Goal: Task Accomplishment & Management: Complete application form

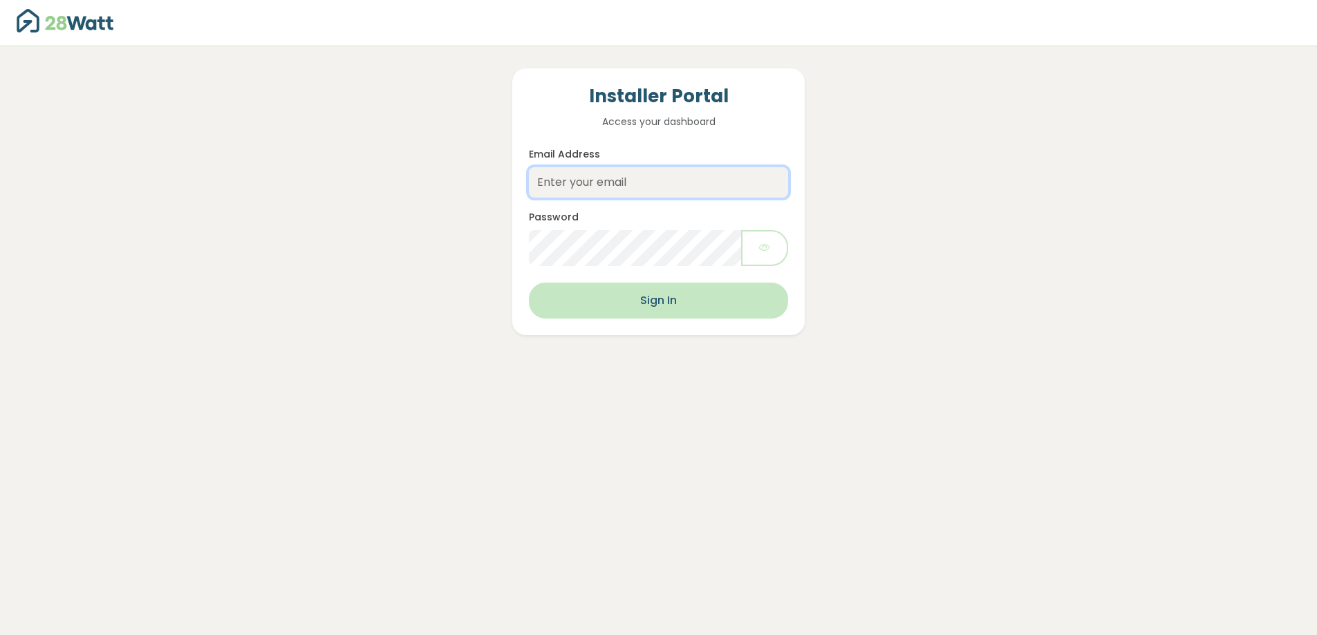
type input "dave.f@thesolarbroker.net.au"
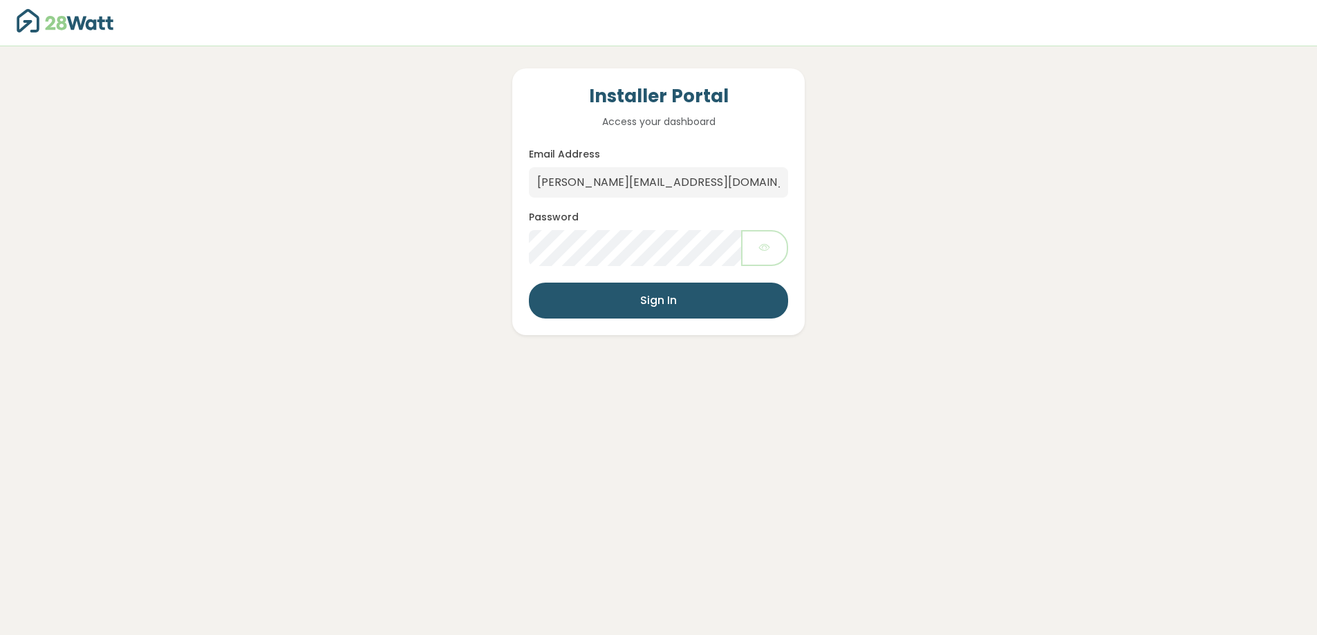
click at [609, 298] on button "Sign In" at bounding box center [658, 301] width 259 height 36
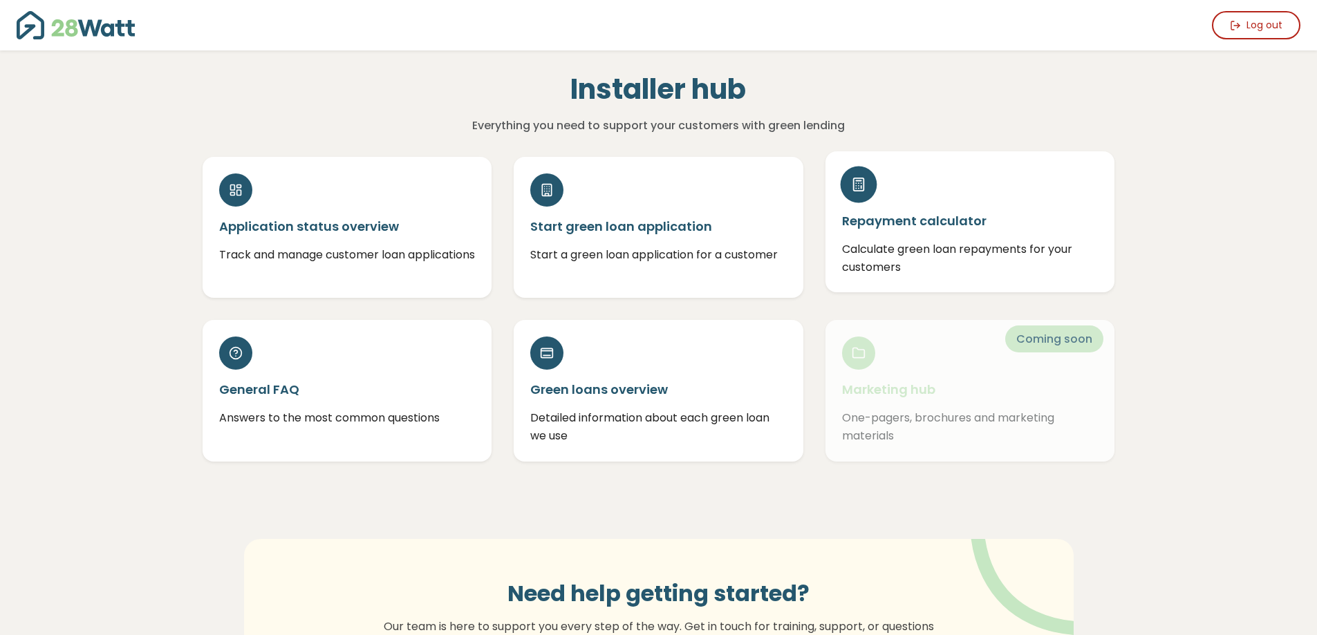
click at [990, 232] on div "Repayment calculator Calculate green loan repayments for your customers" at bounding box center [971, 221] width 290 height 141
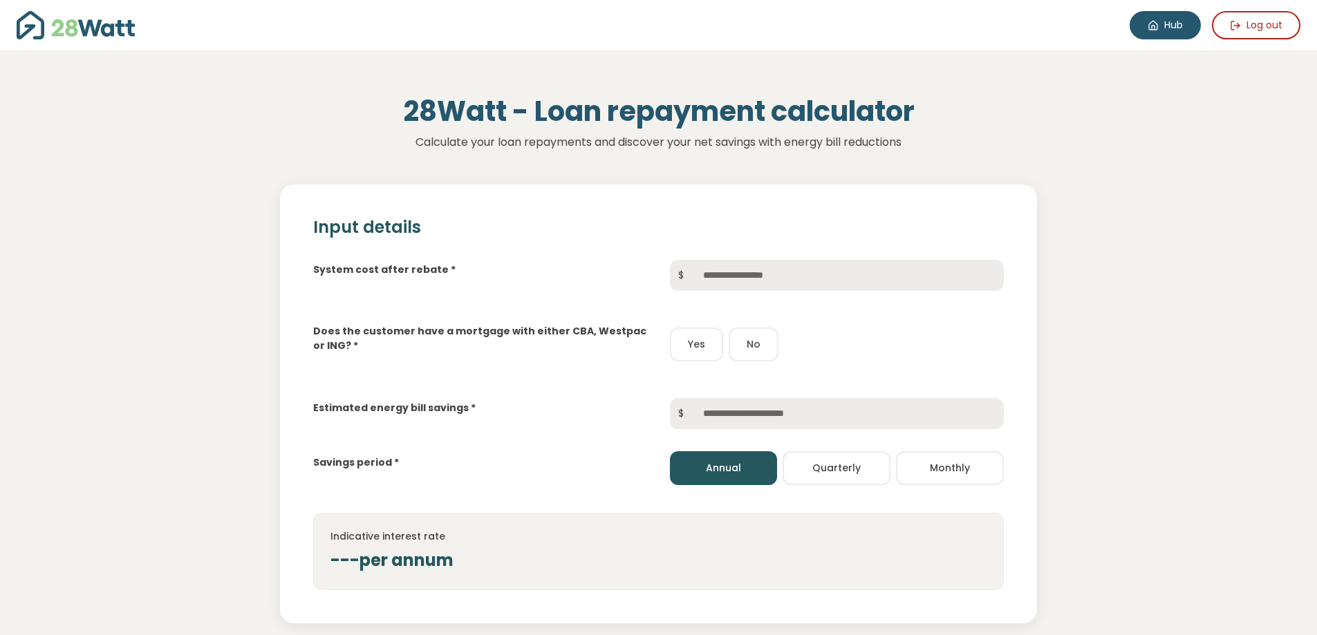
click at [1150, 17] on link "Hub" at bounding box center [1165, 25] width 71 height 28
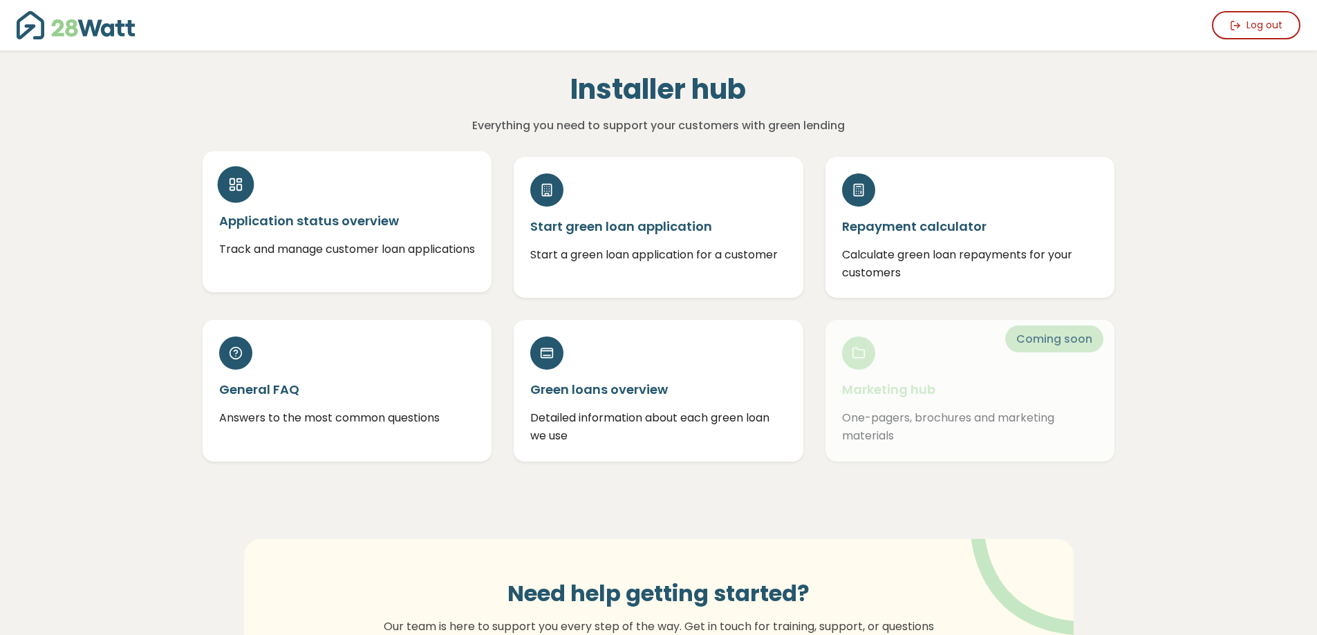
click at [336, 222] on h5 "Application status overview" at bounding box center [347, 220] width 257 height 17
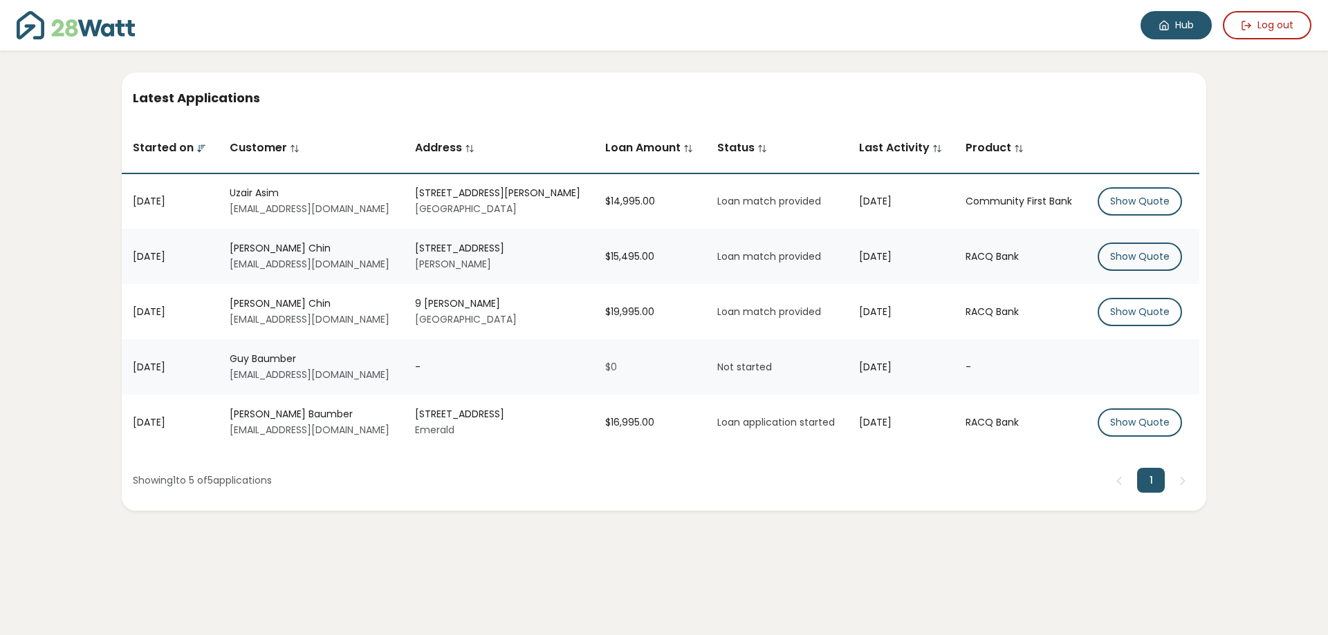
click at [1174, 22] on link "Hub" at bounding box center [1175, 25] width 71 height 28
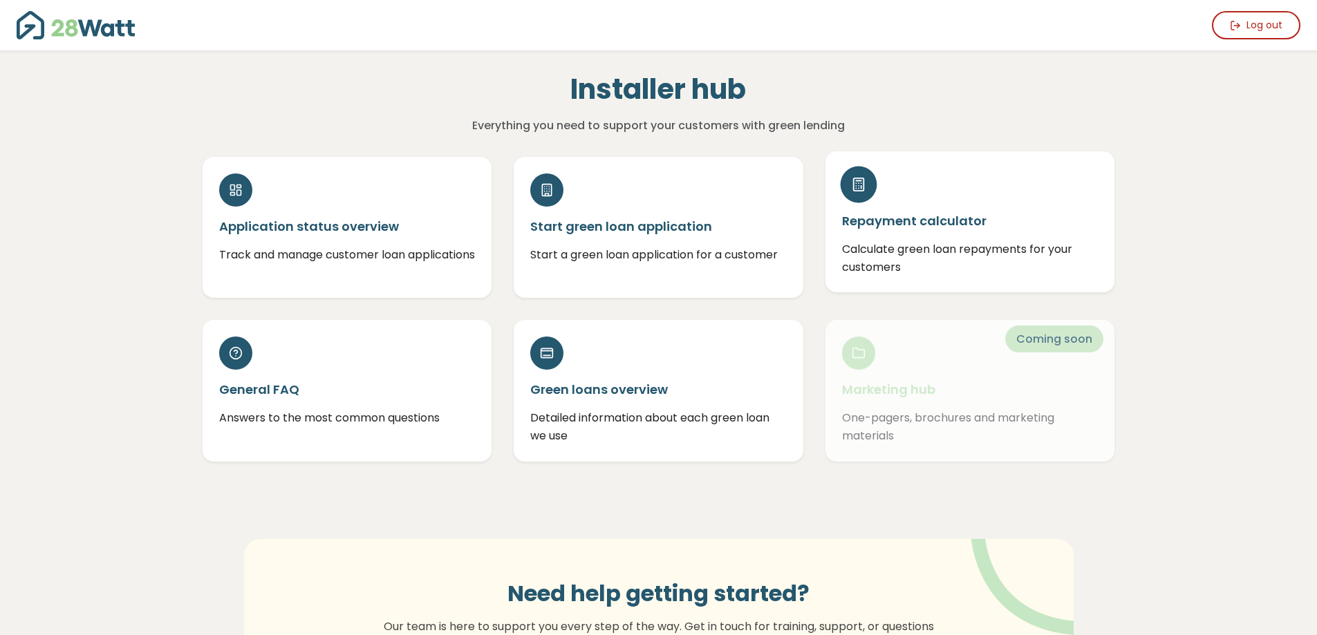
click at [956, 250] on p "Calculate green loan repayments for your customers" at bounding box center [970, 258] width 257 height 35
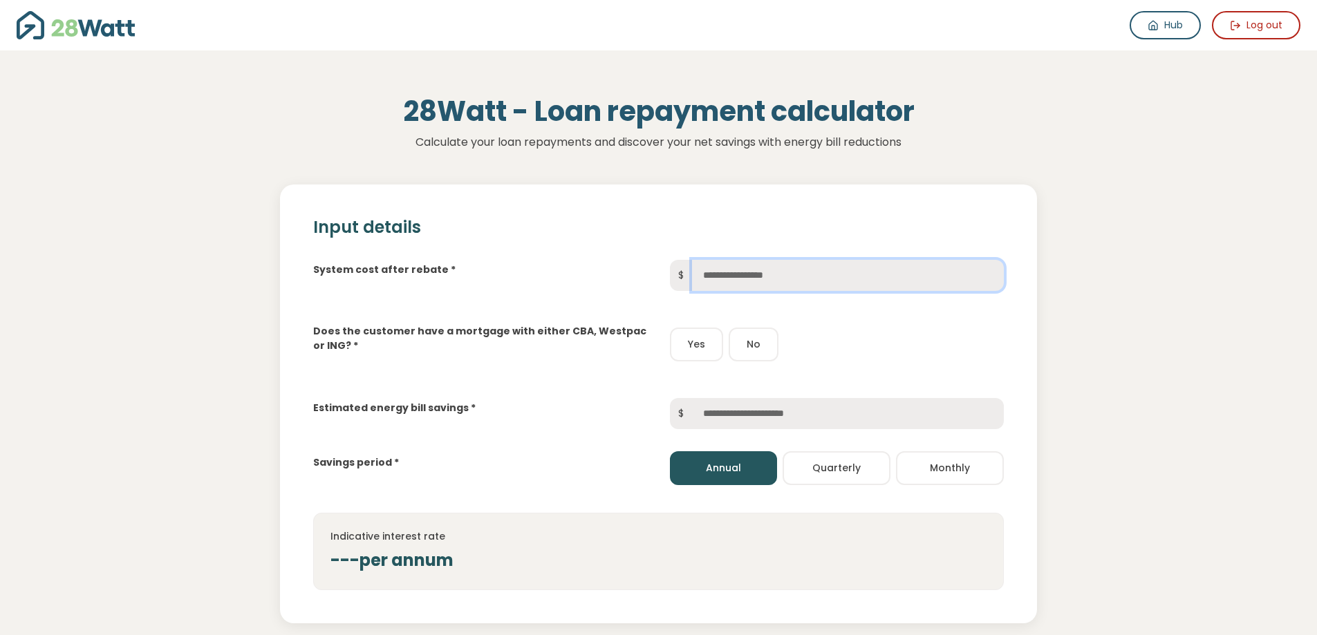
click at [712, 279] on input "text" at bounding box center [848, 275] width 312 height 31
type input "******"
click at [746, 354] on button "No" at bounding box center [754, 345] width 50 height 34
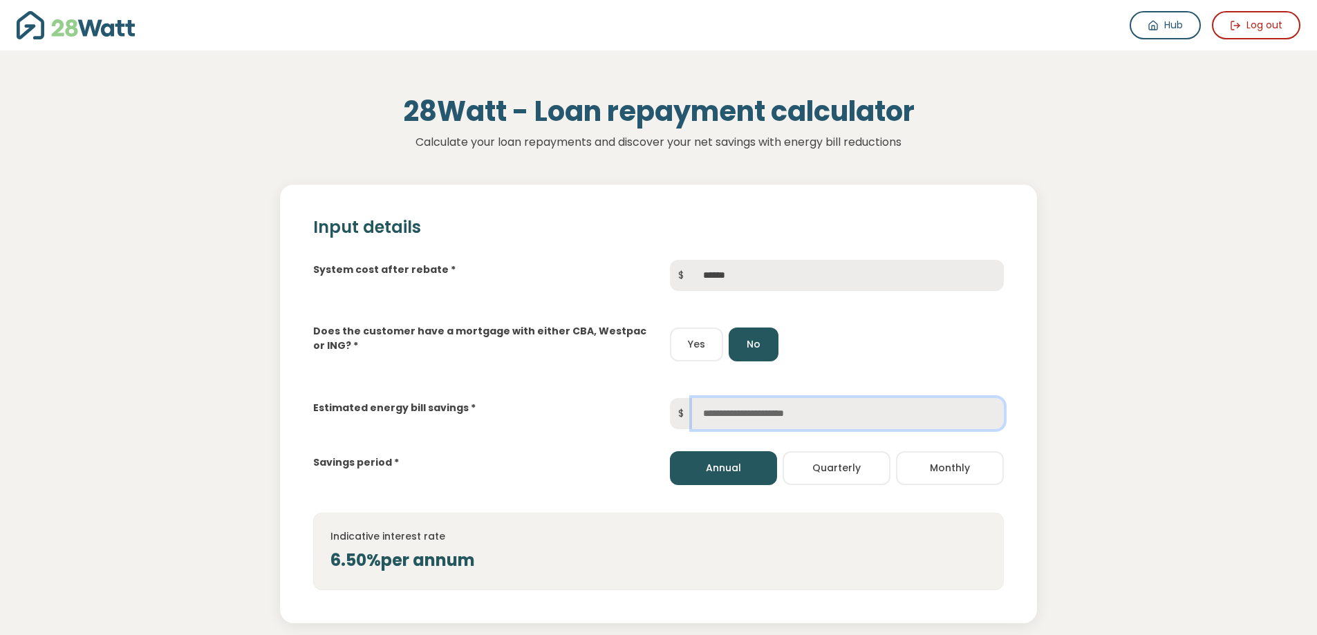
click at [745, 413] on input "text" at bounding box center [848, 413] width 312 height 31
type input "*****"
click at [818, 533] on h4 "Indicative interest rate" at bounding box center [659, 536] width 656 height 12
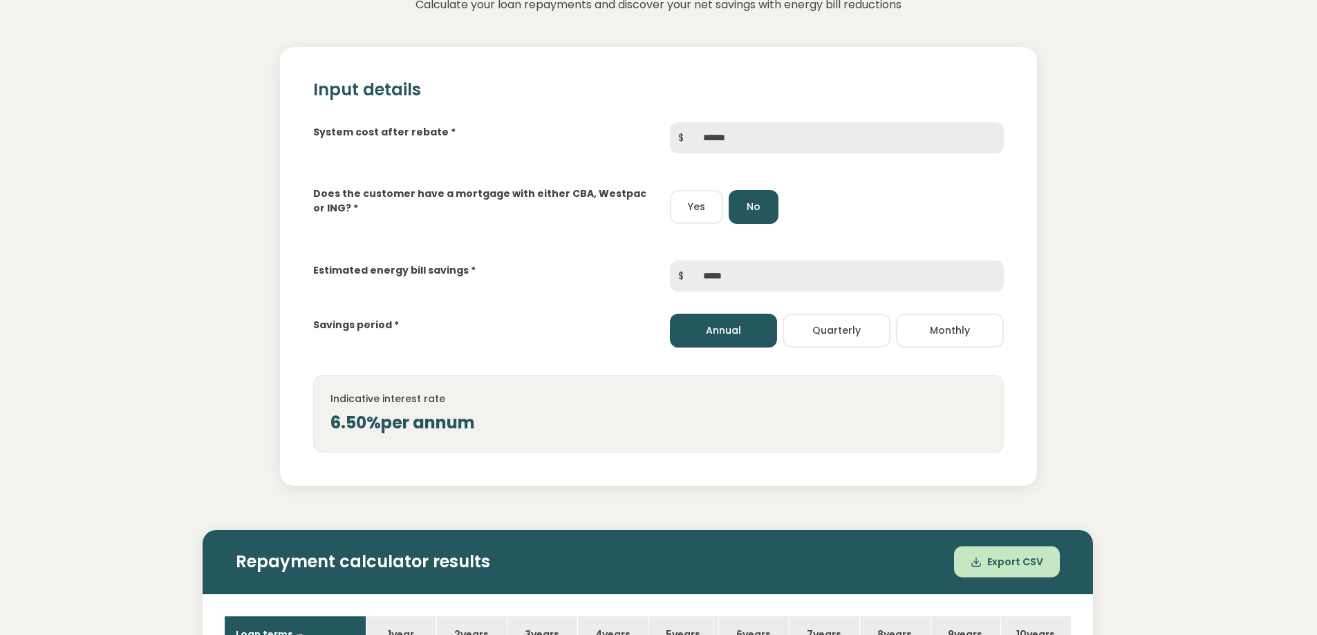
scroll to position [138, 0]
click at [702, 201] on button "Yes" at bounding box center [696, 206] width 53 height 34
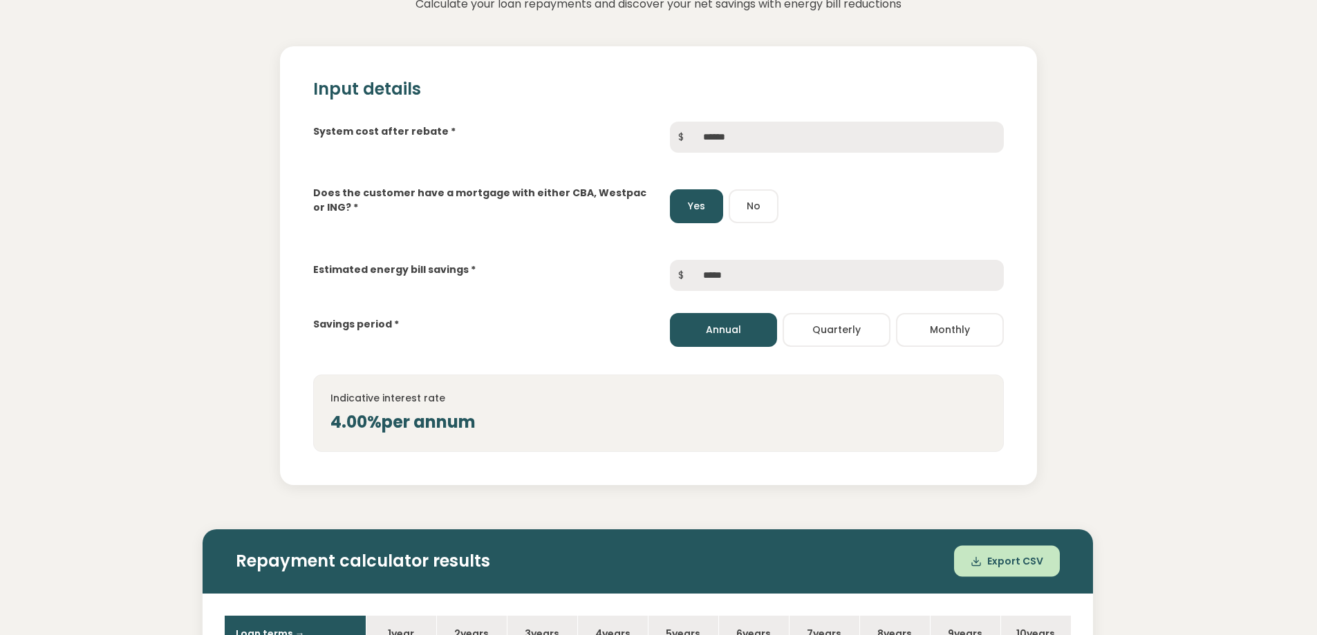
click at [743, 205] on button "No" at bounding box center [754, 206] width 50 height 34
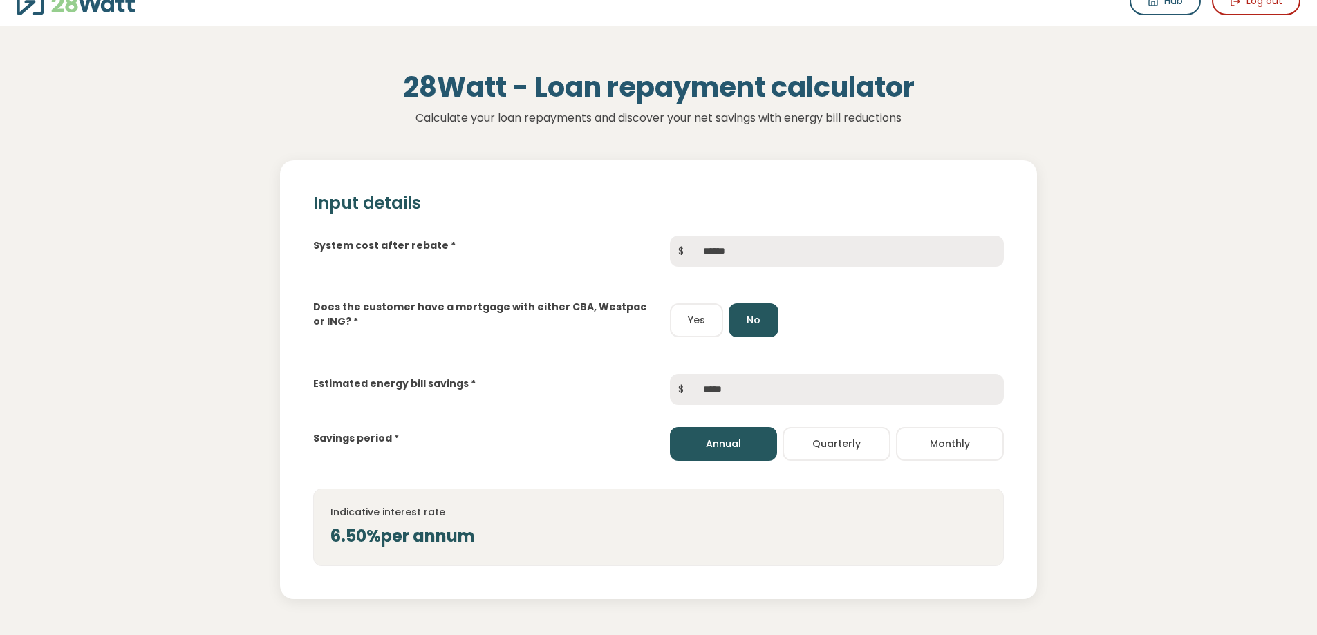
scroll to position [0, 0]
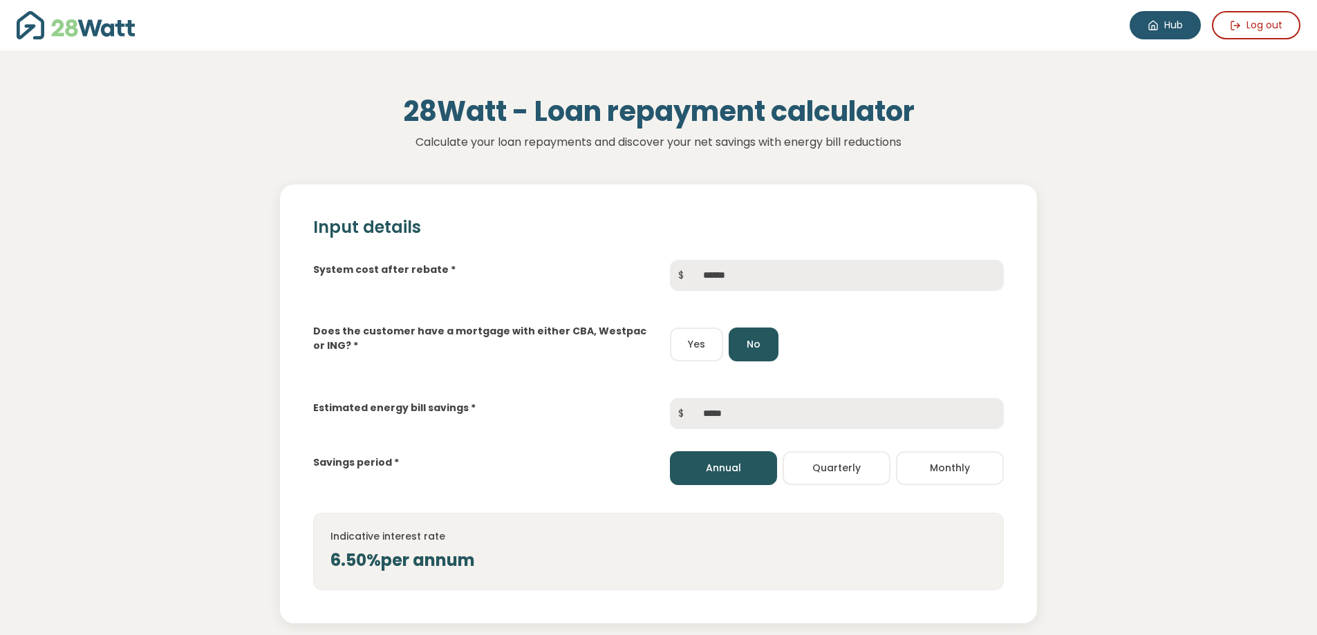
click at [1163, 26] on link "Hub" at bounding box center [1165, 25] width 71 height 28
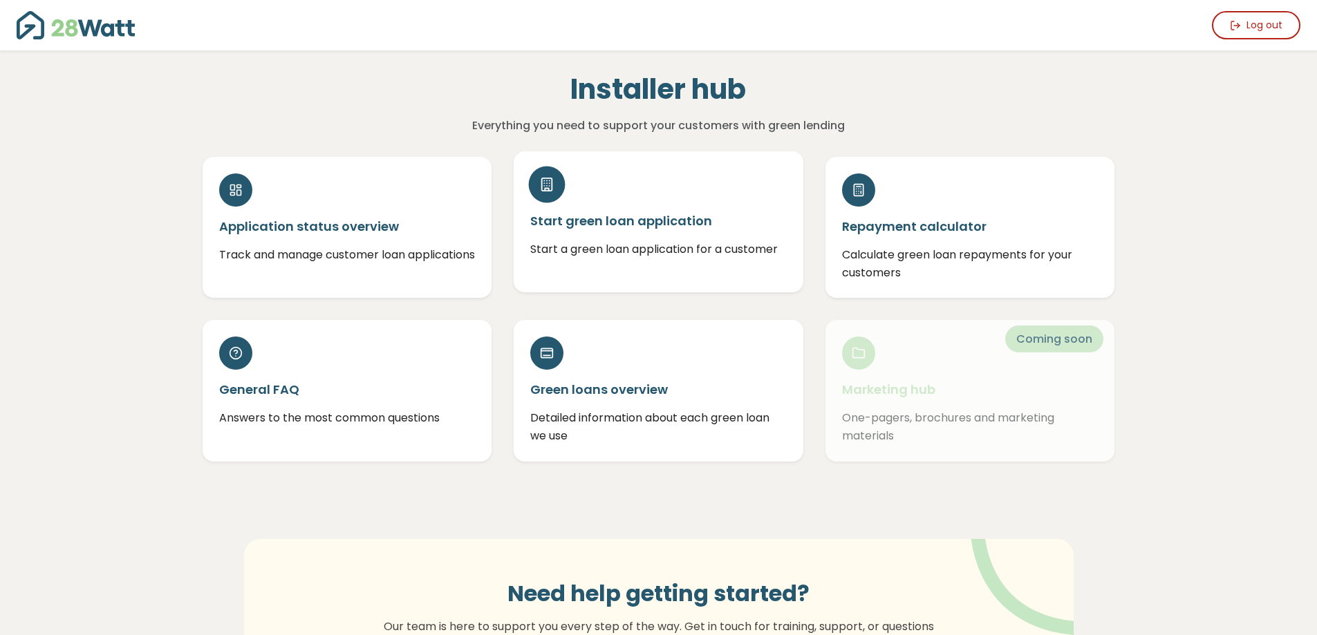
click at [598, 229] on h5 "Start green loan application" at bounding box center [658, 220] width 257 height 17
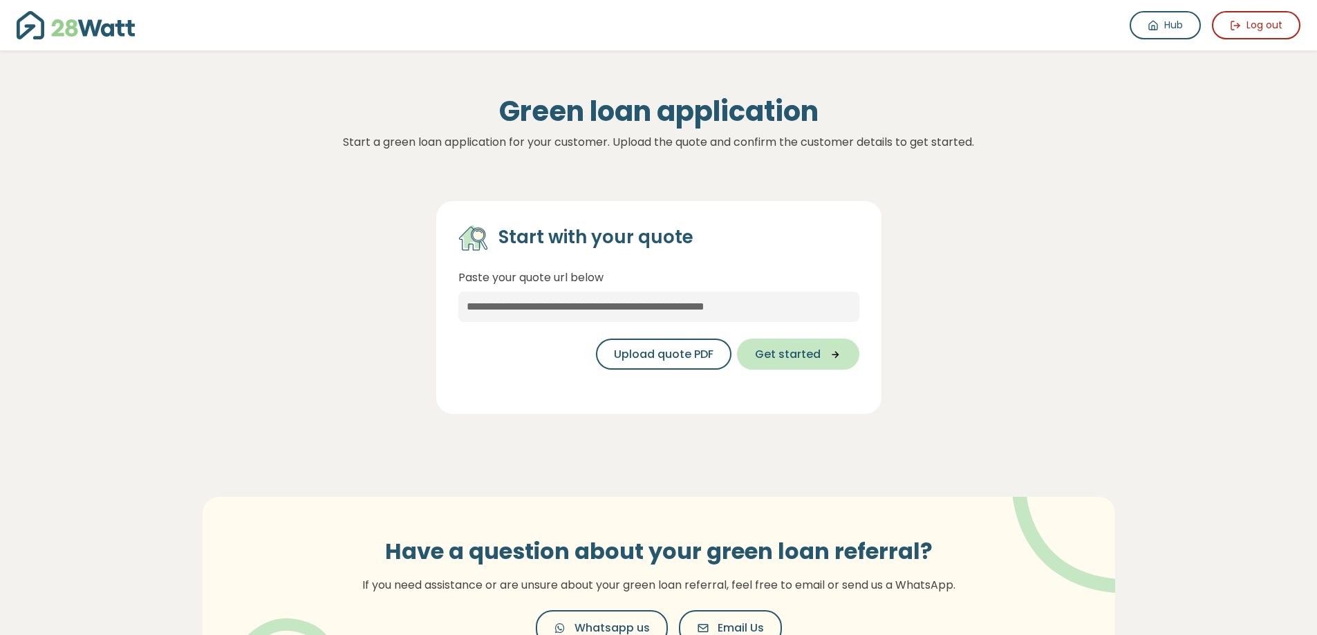
click at [828, 367] on button "Get started" at bounding box center [798, 354] width 122 height 31
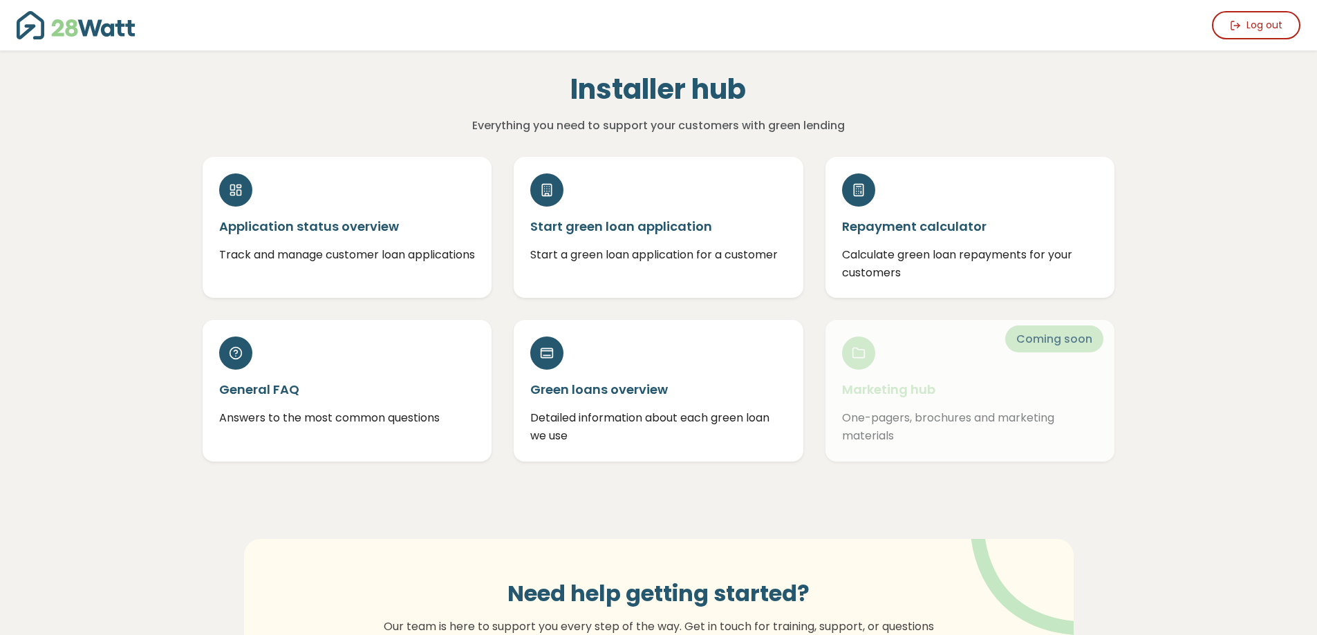
click at [1175, 111] on div "Log out Installer hub Everything you need to support your customers with green …" at bounding box center [658, 412] width 1317 height 825
drag, startPoint x: 383, startPoint y: 0, endPoint x: 769, endPoint y: 26, distance: 386.7
click at [769, 26] on div "Log out" at bounding box center [659, 25] width 1284 height 28
